Goal: Information Seeking & Learning: Learn about a topic

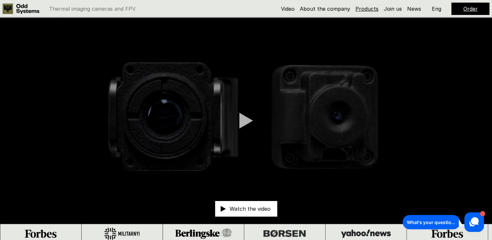
click at [367, 10] on link "Products" at bounding box center [366, 9] width 23 height 7
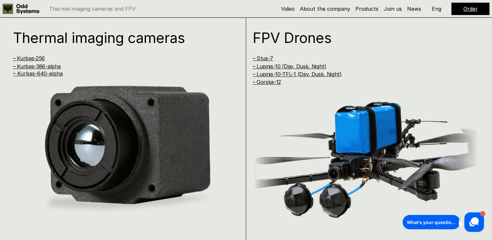
scroll to position [483, 0]
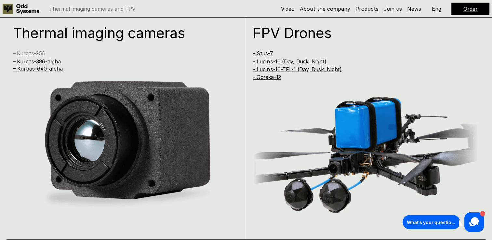
click at [38, 54] on link "– Kurbas-256" at bounding box center [29, 53] width 32 height 7
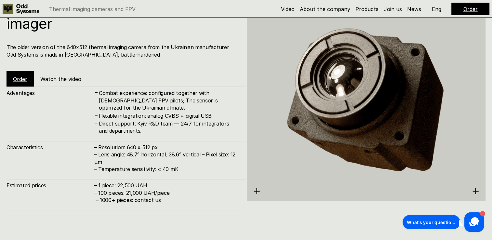
scroll to position [1222, 0]
drag, startPoint x: 118, startPoint y: 185, endPoint x: 160, endPoint y: 182, distance: 42.1
click at [160, 182] on h4 "– 1 piece: 22,500 UAH – 100 pieces: 21,000 UAH/piece – 1000+ pieces: contact us" at bounding box center [166, 192] width 145 height 22
copy h4 "22,500 UAH"
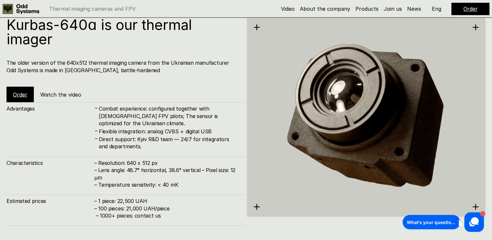
scroll to position [1206, 0]
click at [250, 208] on img at bounding box center [366, 116] width 239 height 245
click at [259, 205] on img at bounding box center [366, 116] width 239 height 245
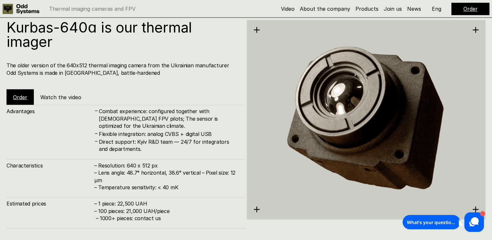
scroll to position [1204, 0]
click at [17, 96] on link "Order" at bounding box center [20, 97] width 14 height 7
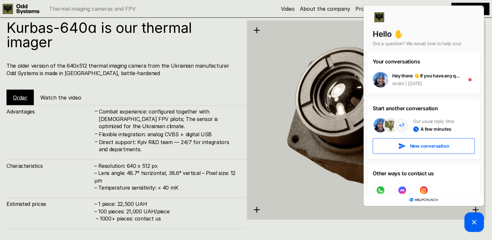
click at [195, 127] on h4 "Combat experience: configured together with [DEMOGRAPHIC_DATA] FPV pilots; The …" at bounding box center [169, 119] width 140 height 22
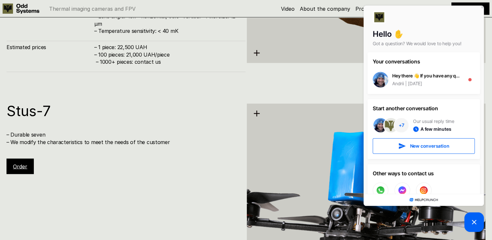
scroll to position [1360, 0]
click at [161, 124] on div "Stus-7 – Durable seven – We modify the characteristics to meet the needs of the…" at bounding box center [126, 138] width 239 height 71
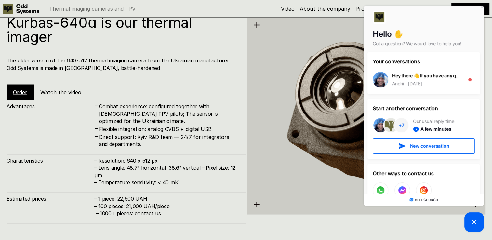
scroll to position [1204, 0]
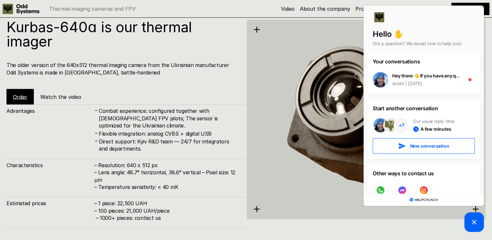
click at [209, 142] on h4 "Direct support: Kyiv R&D team — 24/7 for integrators and departments." at bounding box center [169, 144] width 140 height 15
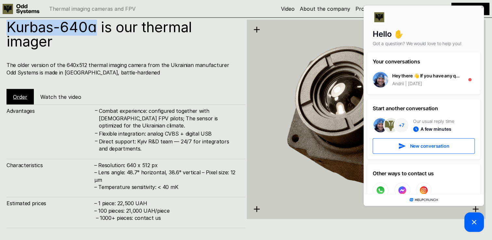
drag, startPoint x: 6, startPoint y: 26, endPoint x: 94, endPoint y: 24, distance: 87.4
click at [94, 24] on div "Kurbas-640ɑ is our thermal imager The older version of the 640x512 thermal imag…" at bounding box center [246, 118] width 492 height 240
copy h1 "Kurbas-640ɑ"
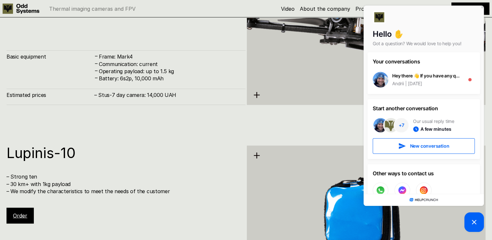
scroll to position [1590, 0]
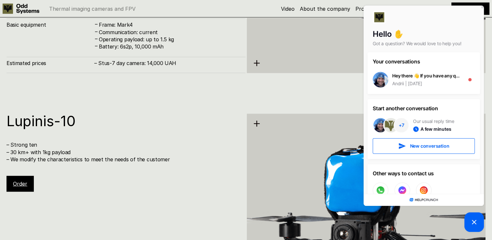
click at [127, 178] on div "Lupinis-10 – Strong ten – 30 km+ with 1kg payload – We modify the characteristi…" at bounding box center [126, 153] width 239 height 78
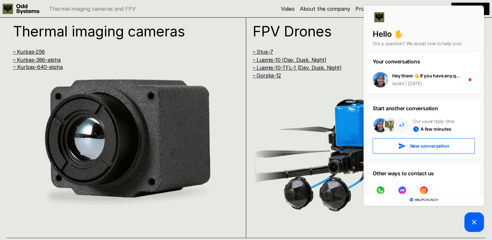
scroll to position [485, 0]
drag, startPoint x: 0, startPoint y: 5, endPoint x: 361, endPoint y: 9, distance: 361.4
click at [361, 9] on link "Products" at bounding box center [366, 9] width 23 height 7
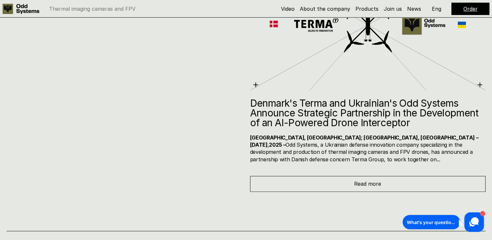
scroll to position [2758, 0]
